Goal: Contribute content: Contribute content

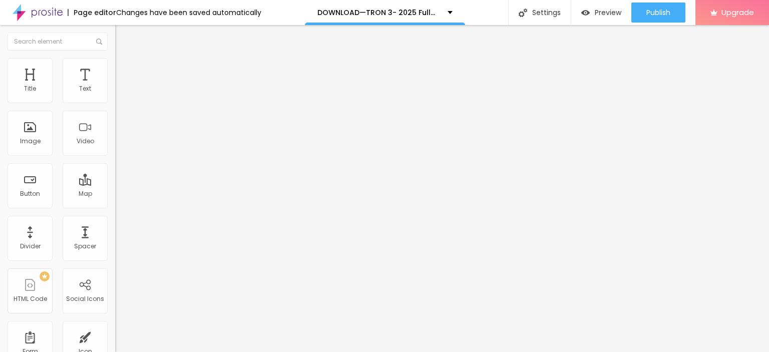
click at [115, 84] on img at bounding box center [118, 81] width 6 height 6
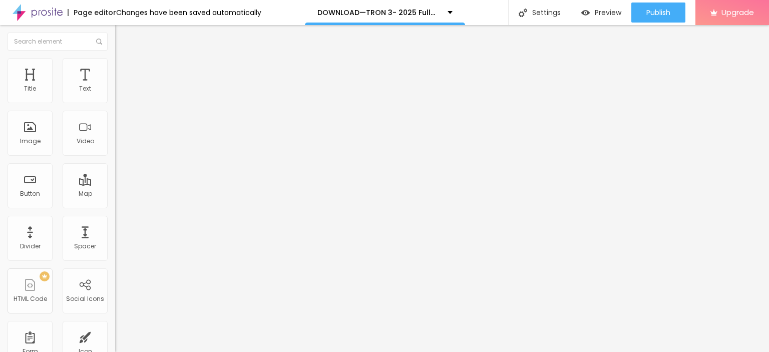
click at [123, 37] on img "button" at bounding box center [127, 37] width 8 height 8
click at [115, 94] on input "Click me" at bounding box center [175, 89] width 120 height 10
paste input "LICK HERE ▶️ TRON 3 [2025] ]"
type input "CLICK HERE ▶️ TRON 3 [2025] ]"
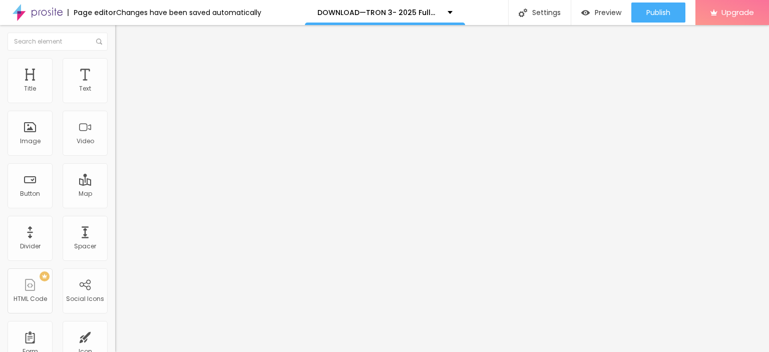
scroll to position [0, 0]
click at [115, 206] on input "https://" at bounding box center [175, 201] width 120 height 10
paste input "[DOMAIN_NAME]/en/movie/533533/pro"
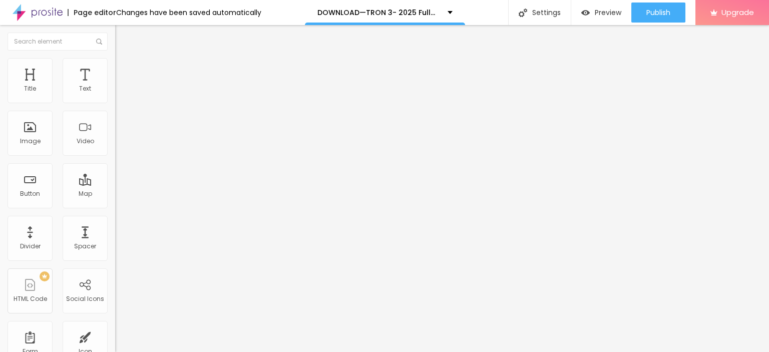
type input "[URL][DOMAIN_NAME]"
click at [115, 128] on img at bounding box center [118, 124] width 7 height 7
click at [115, 120] on img at bounding box center [118, 116] width 7 height 7
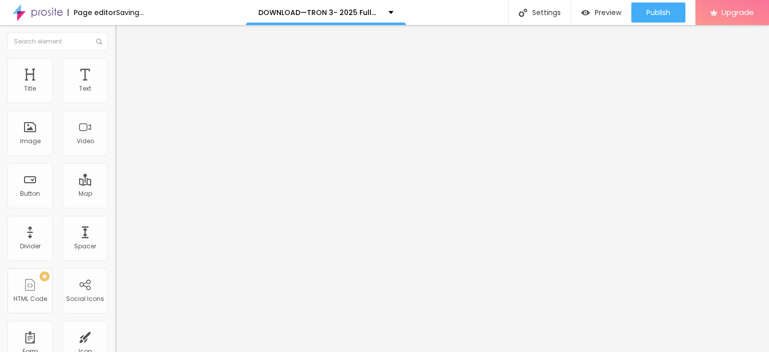
click at [123, 37] on img "button" at bounding box center [127, 37] width 8 height 8
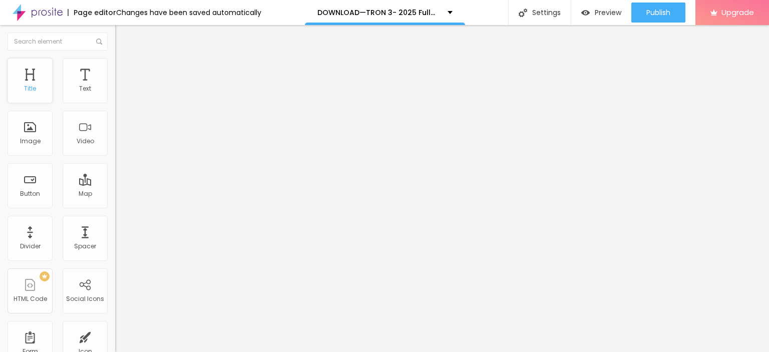
click at [23, 72] on div "Title" at bounding box center [30, 80] width 45 height 45
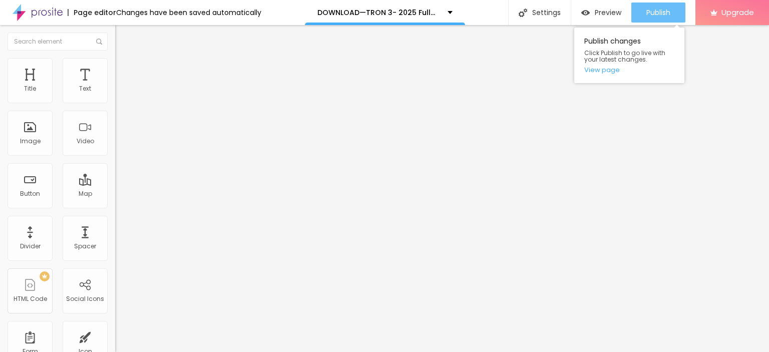
click at [634, 4] on button "Publish" at bounding box center [658, 13] width 54 height 20
click at [598, 70] on link "View page" at bounding box center [629, 70] width 90 height 7
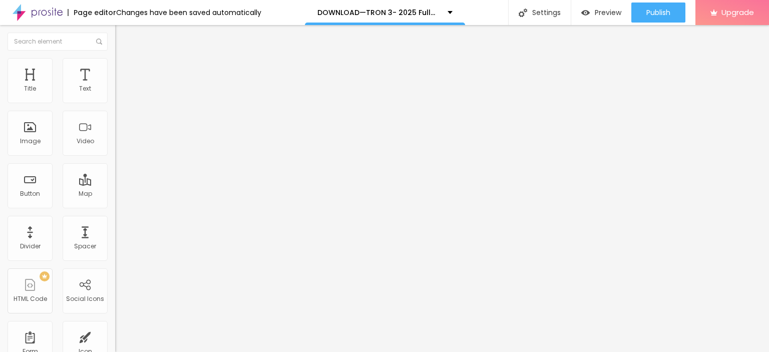
click at [36, 10] on img at bounding box center [38, 12] width 50 height 25
